Goal: Information Seeking & Learning: Find specific fact

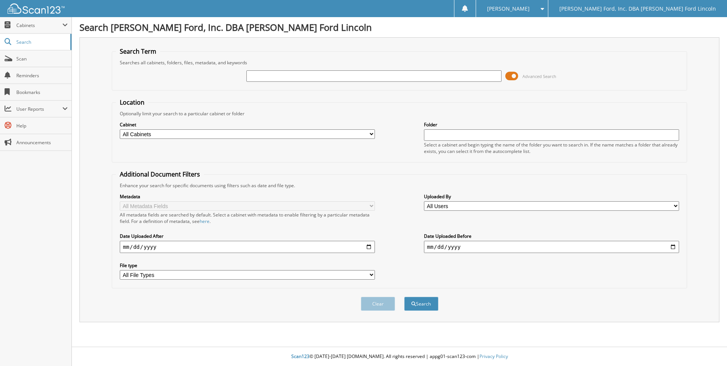
click at [293, 76] on input "text" at bounding box center [373, 75] width 255 height 11
type input "fire alram"
click at [404, 297] on button "Search" at bounding box center [421, 304] width 34 height 14
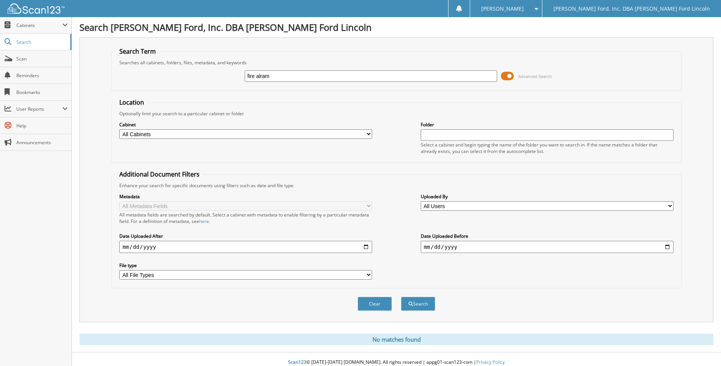
scroll to position [6, 0]
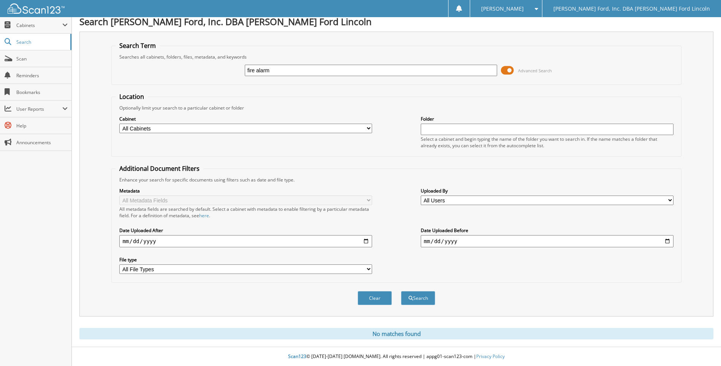
type input "fire alarm"
click at [401, 291] on button "Search" at bounding box center [418, 298] width 34 height 14
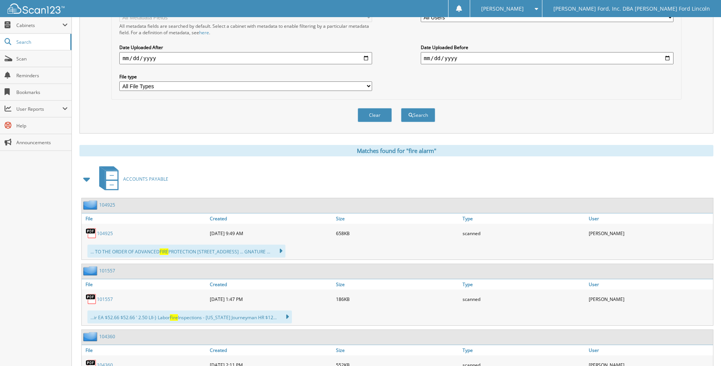
scroll to position [190, 0]
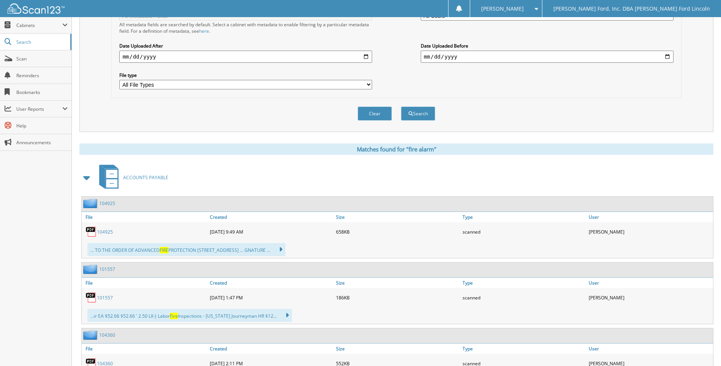
click at [105, 232] on link "104925" at bounding box center [105, 231] width 16 height 6
click at [106, 297] on link "101557" at bounding box center [105, 297] width 16 height 6
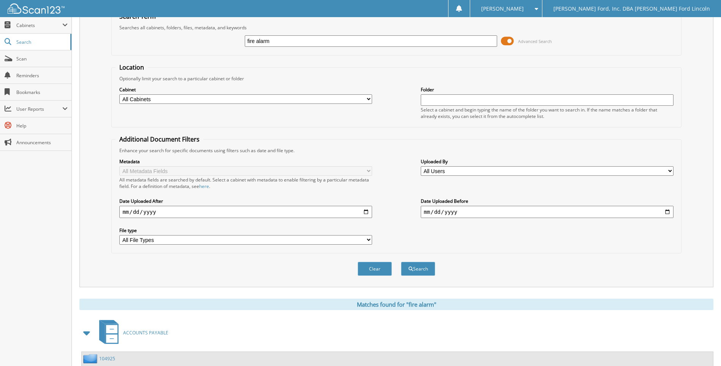
scroll to position [0, 0]
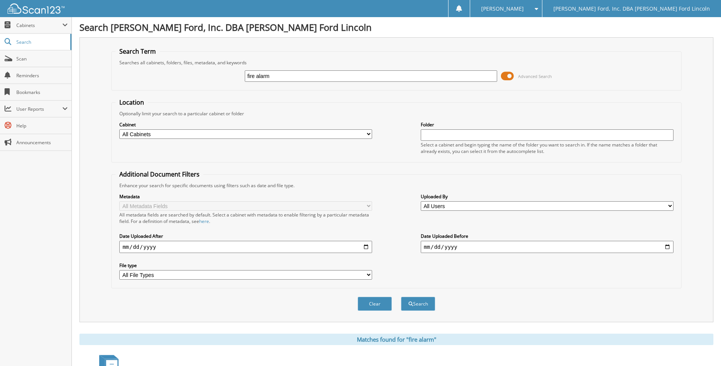
drag, startPoint x: 275, startPoint y: 73, endPoint x: 232, endPoint y: 79, distance: 43.0
click at [232, 79] on div "fire alarm Advanced Search" at bounding box center [396, 76] width 561 height 21
type input "[PERSON_NAME] SYSTEM"
click at [420, 303] on button "Search" at bounding box center [418, 304] width 34 height 14
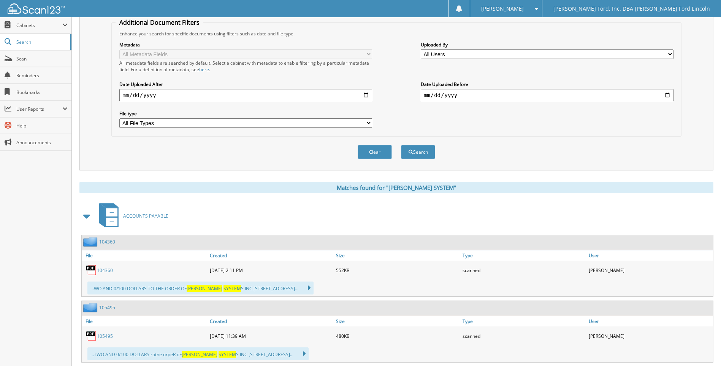
scroll to position [152, 0]
click at [105, 270] on link "104360" at bounding box center [105, 269] width 16 height 6
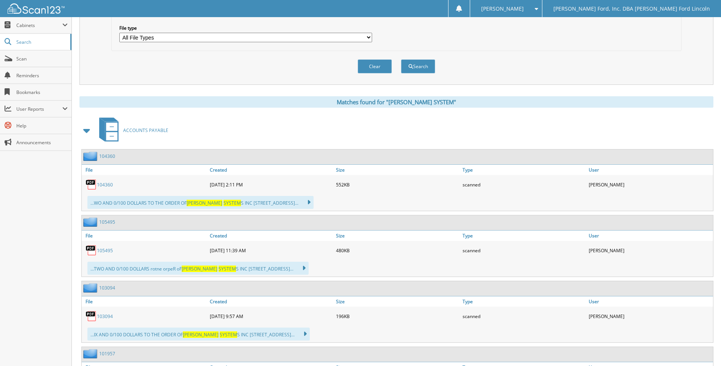
scroll to position [266, 0]
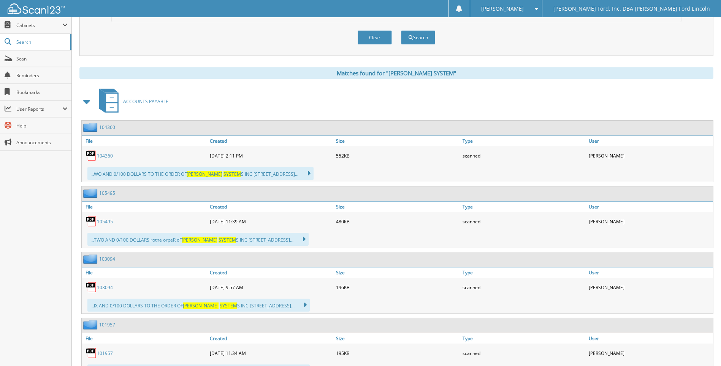
click at [108, 222] on link "105495" at bounding box center [105, 221] width 16 height 6
